Goal: Understand process/instructions: Learn how to perform a task or action

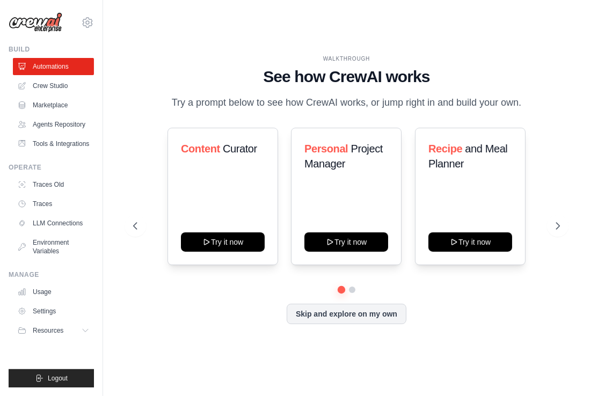
click at [532, 78] on div "WALKTHROUGH See how [PERSON_NAME] works Try a prompt below to see how [PERSON_N…" at bounding box center [346, 83] width 427 height 56
click at [548, 134] on div "WALKTHROUGH See how [PERSON_NAME] works Try a prompt below to see how [PERSON_N…" at bounding box center [346, 198] width 453 height 287
click at [554, 227] on button at bounding box center [557, 225] width 21 height 21
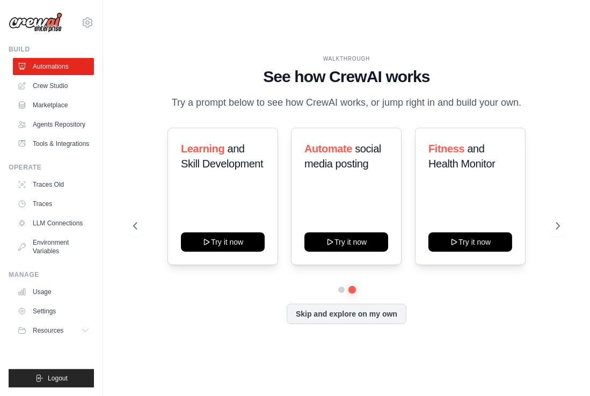
click at [521, 95] on p "Try a prompt below to see how CrewAI works, or jump right in and build your own." at bounding box center [346, 103] width 361 height 16
click at [573, 53] on div "WALKTHROUGH See how [PERSON_NAME] works Try a prompt below to see how [PERSON_N…" at bounding box center [346, 198] width 487 height 375
click at [512, 111] on p "Try a prompt below to see how CrewAI works, or jump right in and build your own." at bounding box center [346, 103] width 361 height 16
click at [543, 174] on div "Learning and Skill Development Try it now Automate social media posting Try it …" at bounding box center [346, 196] width 427 height 137
click at [558, 230] on icon at bounding box center [559, 226] width 11 height 11
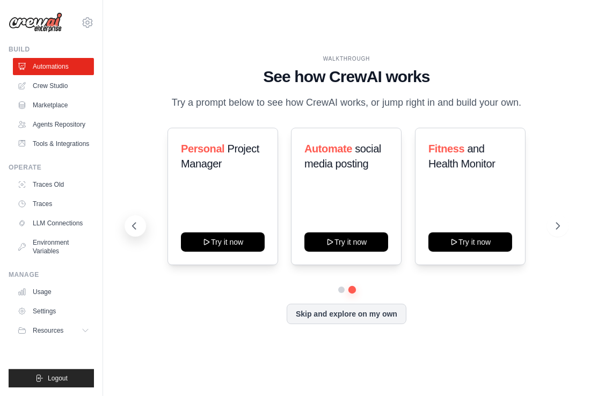
click at [134, 229] on icon at bounding box center [134, 226] width 3 height 6
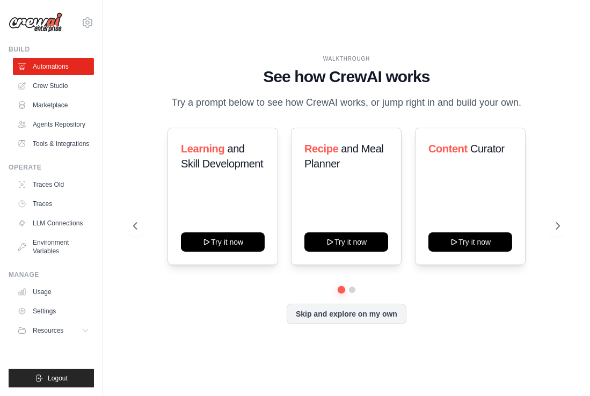
click at [539, 99] on div "WALKTHROUGH See how [PERSON_NAME] works Try a prompt below to see how [PERSON_N…" at bounding box center [346, 83] width 427 height 56
